Goal: Information Seeking & Learning: Learn about a topic

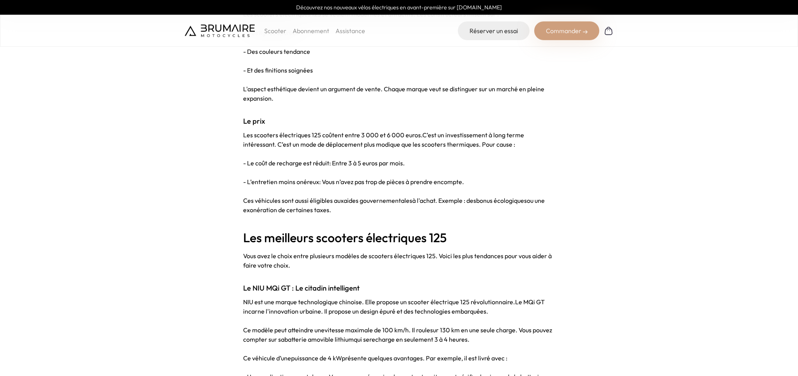
scroll to position [1029, 0]
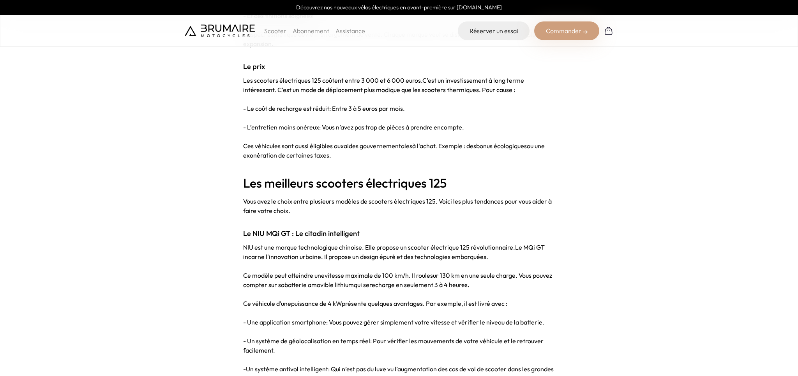
drag, startPoint x: 252, startPoint y: 233, endPoint x: 378, endPoint y: 231, distance: 125.9
click at [378, 231] on h3 "Le NIU MQi GT : Le citadin intelligent" at bounding box center [399, 233] width 312 height 11
copy strong "NIU MQi GT : Le citadin intelligent"
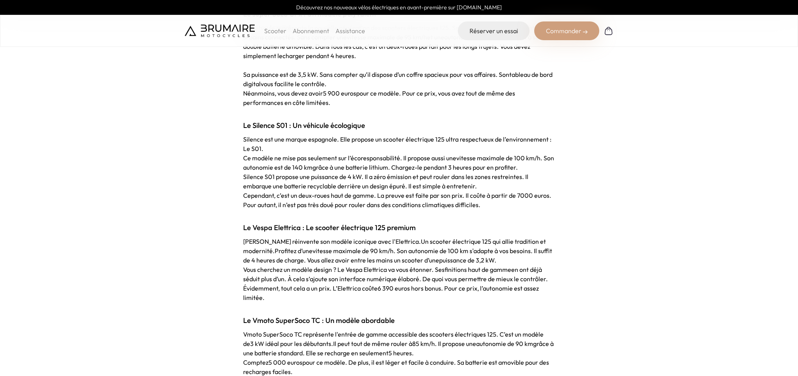
scroll to position [1563, 0]
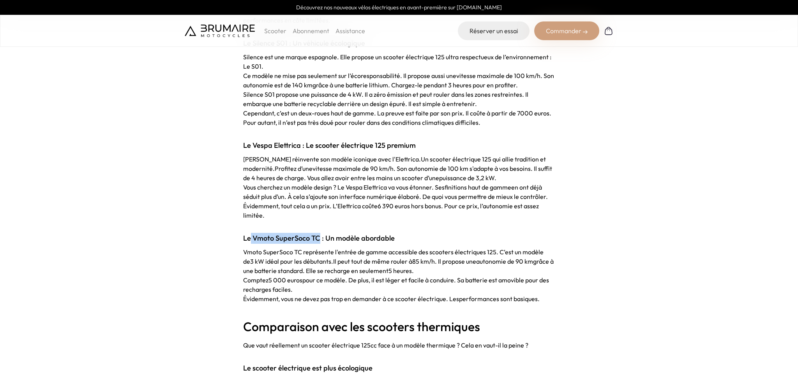
drag, startPoint x: 251, startPoint y: 238, endPoint x: 319, endPoint y: 241, distance: 68.2
click at [319, 241] on strong "Le Vmoto SuperSoco TC : Un modèle abordable" at bounding box center [319, 237] width 152 height 9
copy strong "Vmoto SuperSoco TC"
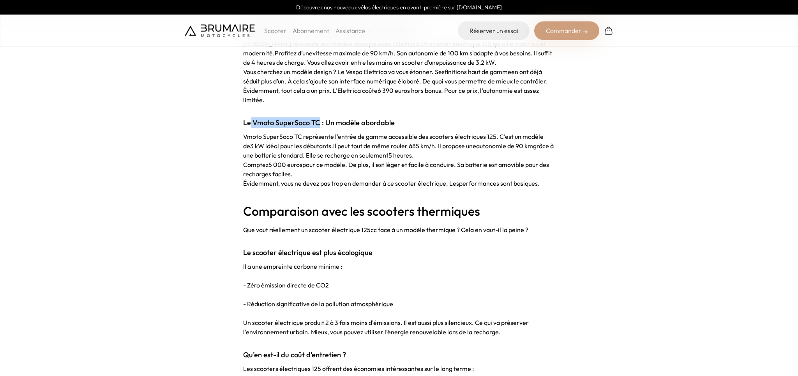
scroll to position [1646, 0]
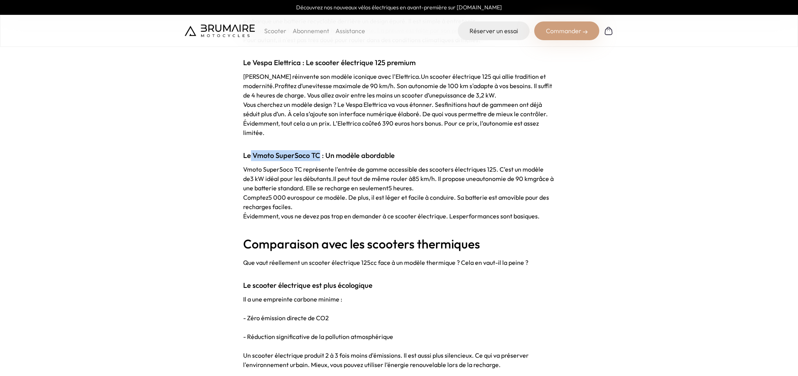
click at [294, 152] on strong "Le Vmoto SuperSoco TC : Un modèle abordable" at bounding box center [319, 155] width 152 height 9
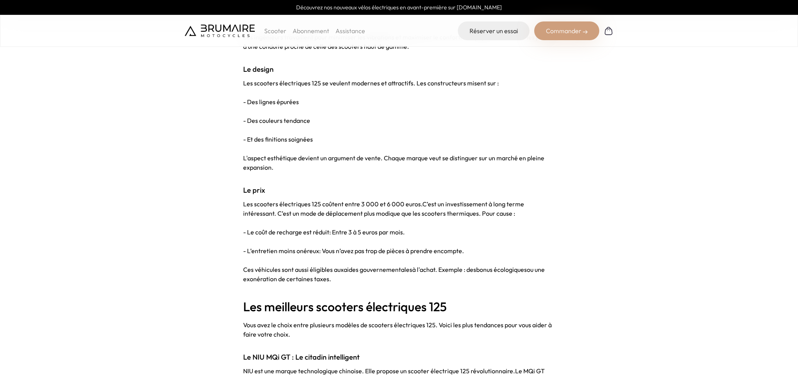
scroll to position [576, 0]
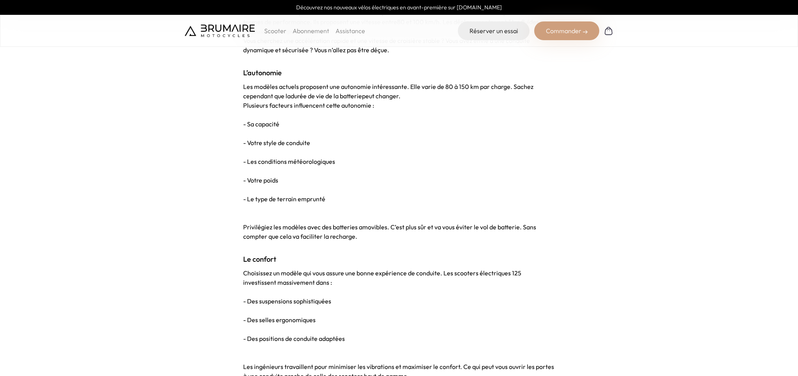
click at [275, 30] on p "Scooter" at bounding box center [275, 30] width 22 height 9
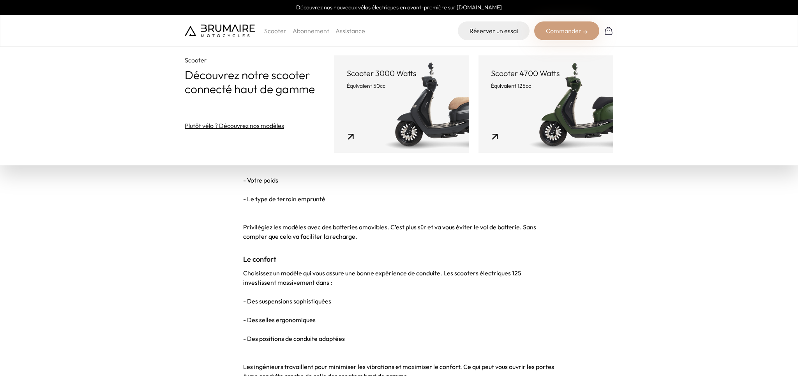
click at [573, 115] on link "Scooter 4700 Watts Équivalent 125cc" at bounding box center [545, 103] width 135 height 97
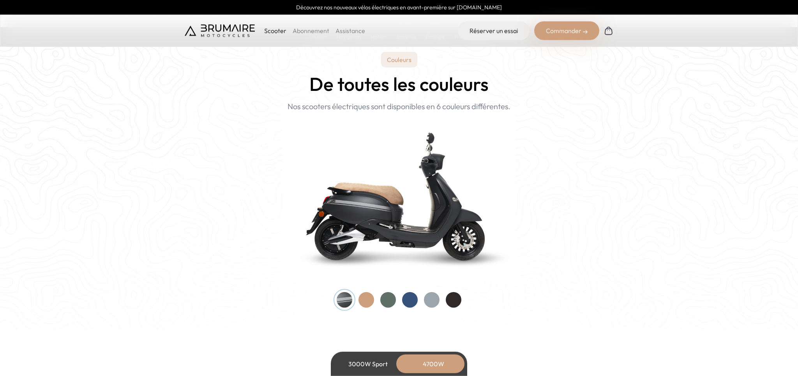
scroll to position [740, 0]
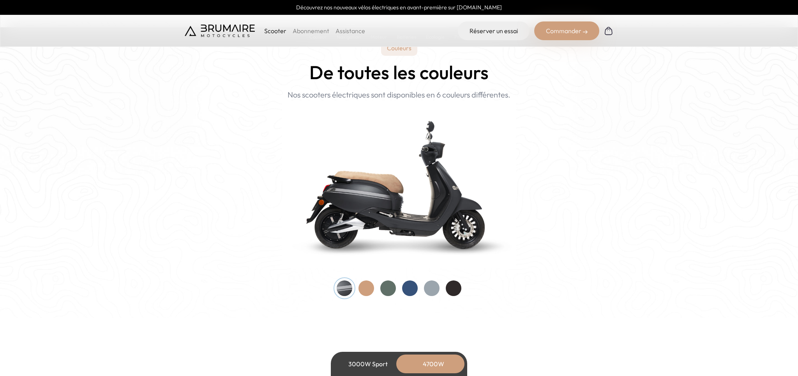
click at [390, 284] on div at bounding box center [388, 288] width 16 height 16
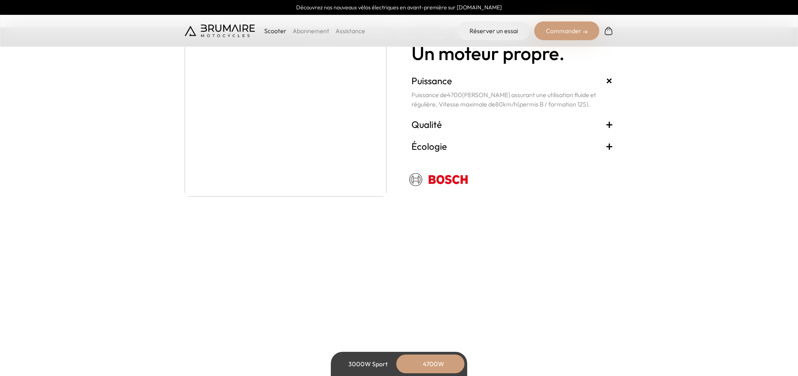
scroll to position [1440, 0]
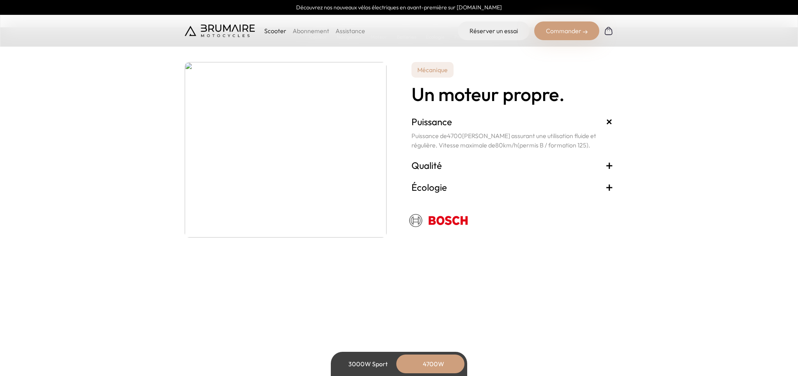
click at [607, 167] on span "+" at bounding box center [609, 165] width 8 height 12
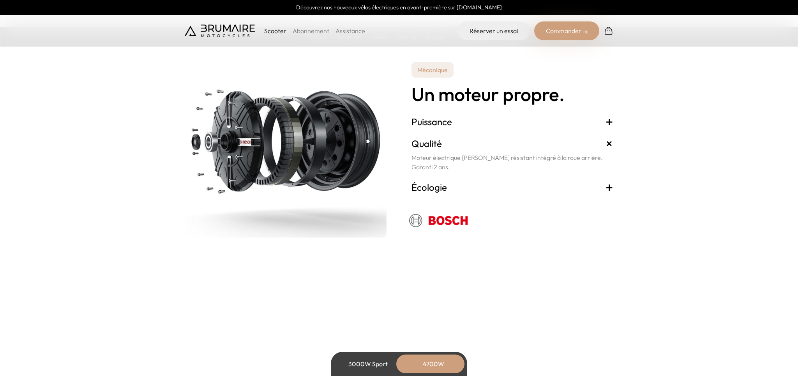
click at [613, 186] on span "+" at bounding box center [609, 187] width 8 height 12
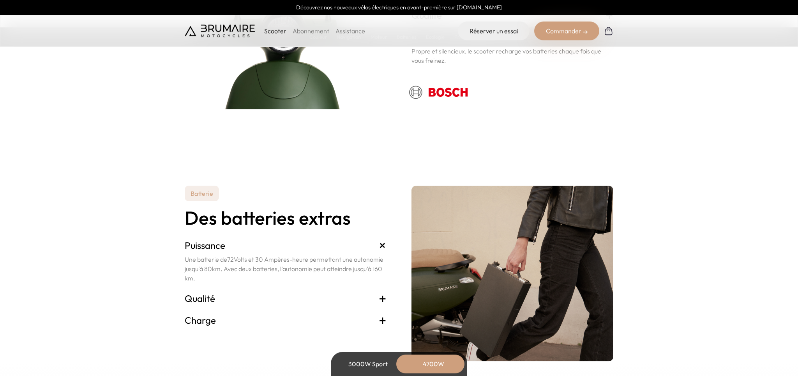
scroll to position [1604, 0]
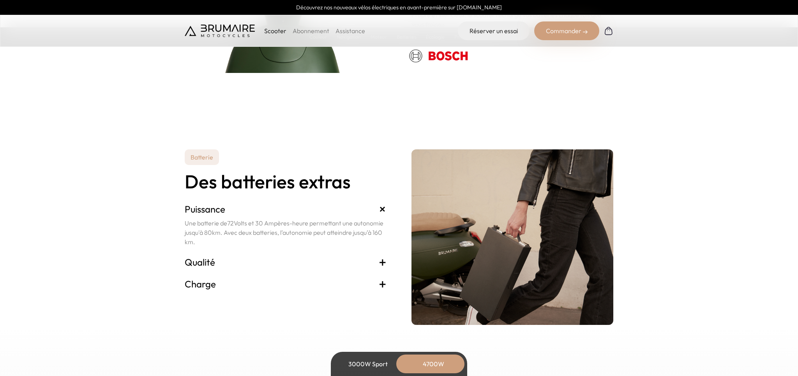
click at [383, 283] on span "+" at bounding box center [383, 283] width 8 height 12
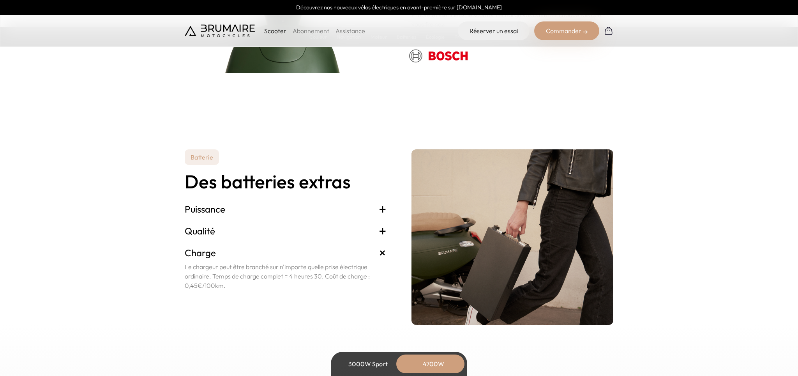
click at [383, 231] on span "+" at bounding box center [383, 230] width 8 height 12
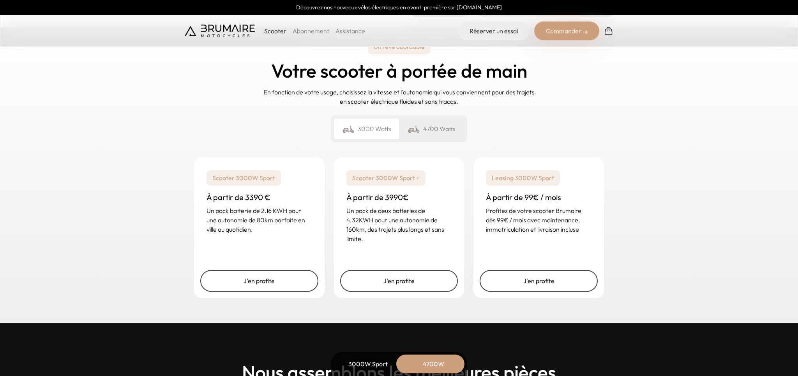
scroll to position [1892, 0]
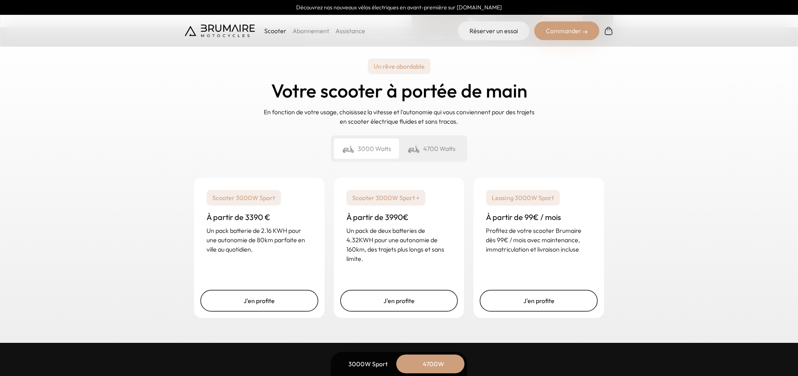
click at [421, 149] on div "4700 Watts" at bounding box center [431, 148] width 65 height 20
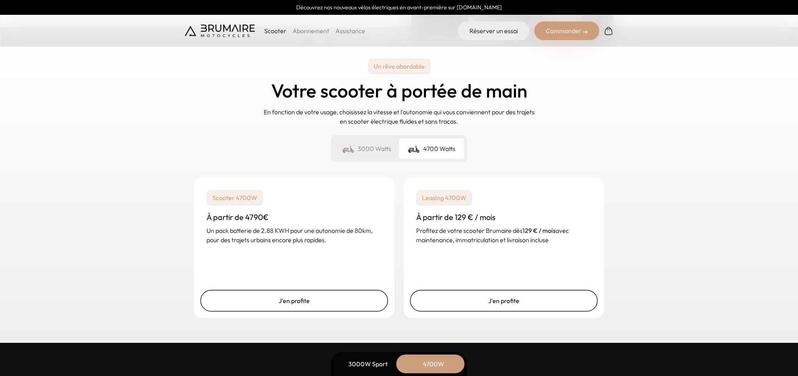
click at [364, 145] on div "3000 Watts" at bounding box center [366, 148] width 65 height 20
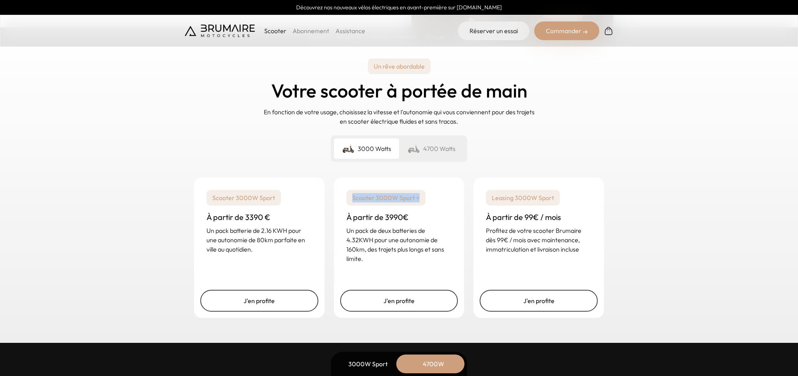
drag, startPoint x: 351, startPoint y: 197, endPoint x: 420, endPoint y: 198, distance: 68.2
click at [420, 198] on p "Scooter 3000W Sport +" at bounding box center [385, 198] width 79 height 16
copy p "Scooter 3000W Sport +"
